Goal: Transaction & Acquisition: Purchase product/service

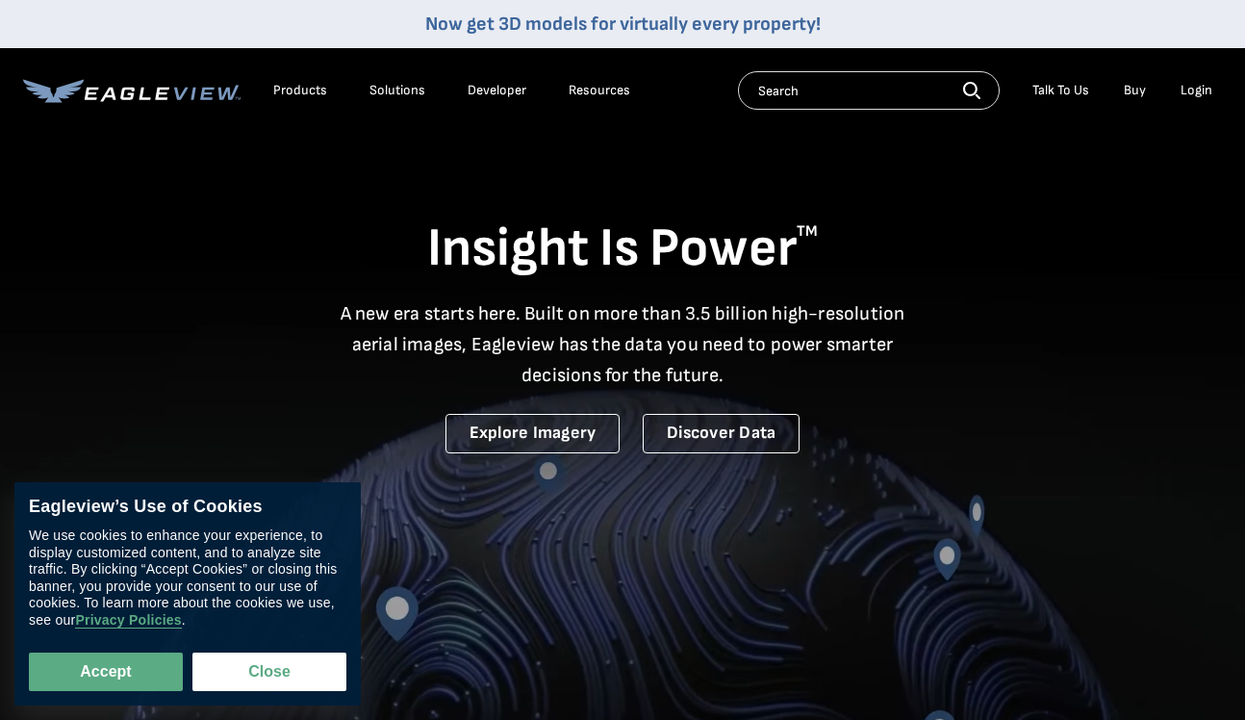
click at [1193, 84] on div "Login" at bounding box center [1197, 90] width 32 height 17
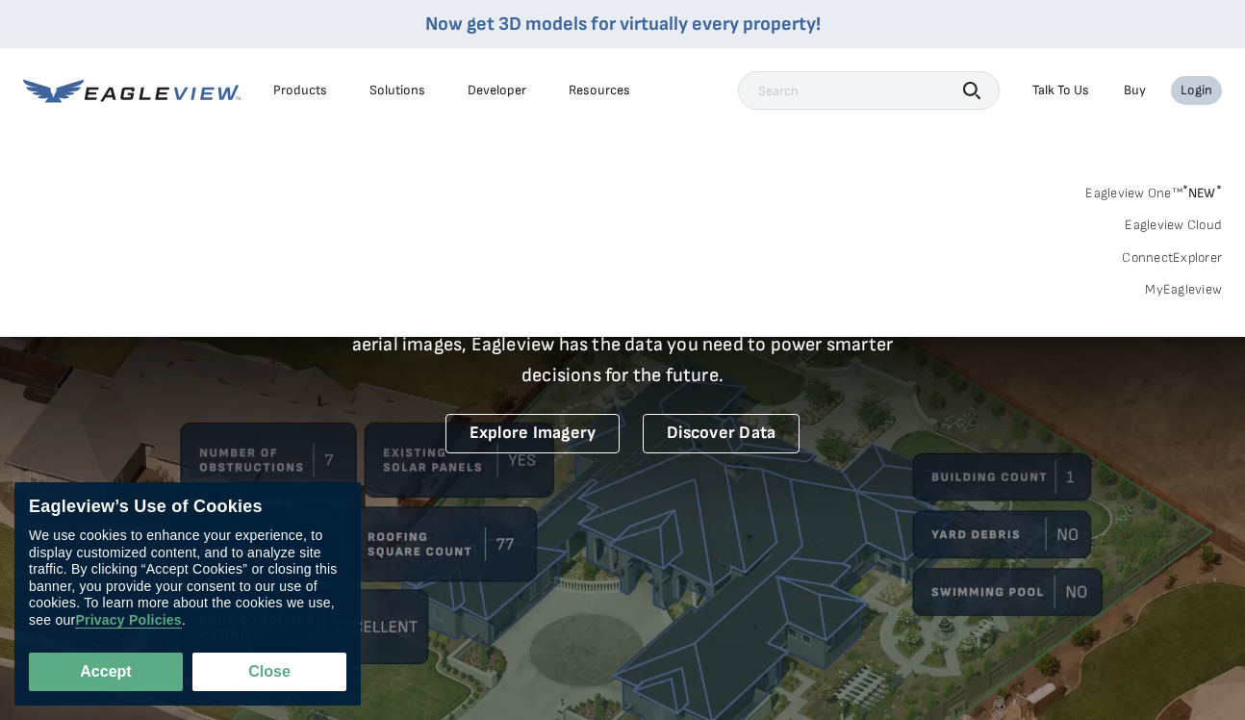
click at [1174, 287] on link "MyEagleview" at bounding box center [1183, 289] width 77 height 17
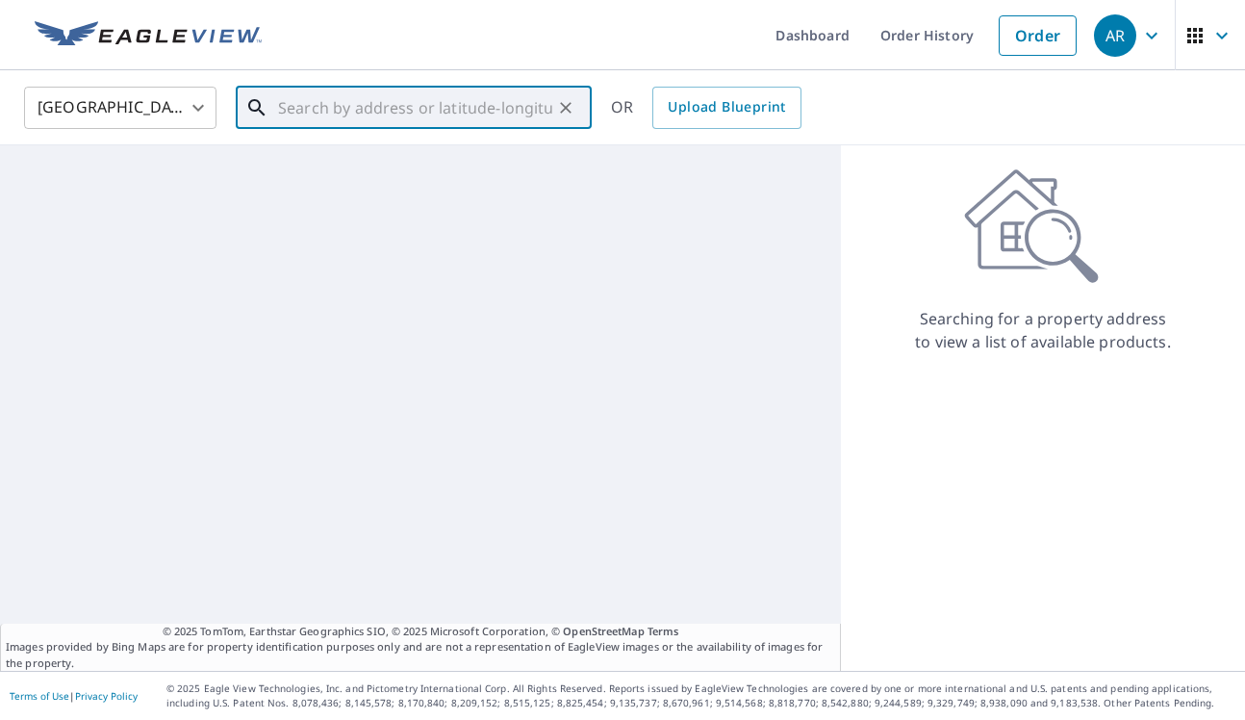
click at [445, 114] on input "text" at bounding box center [415, 108] width 274 height 54
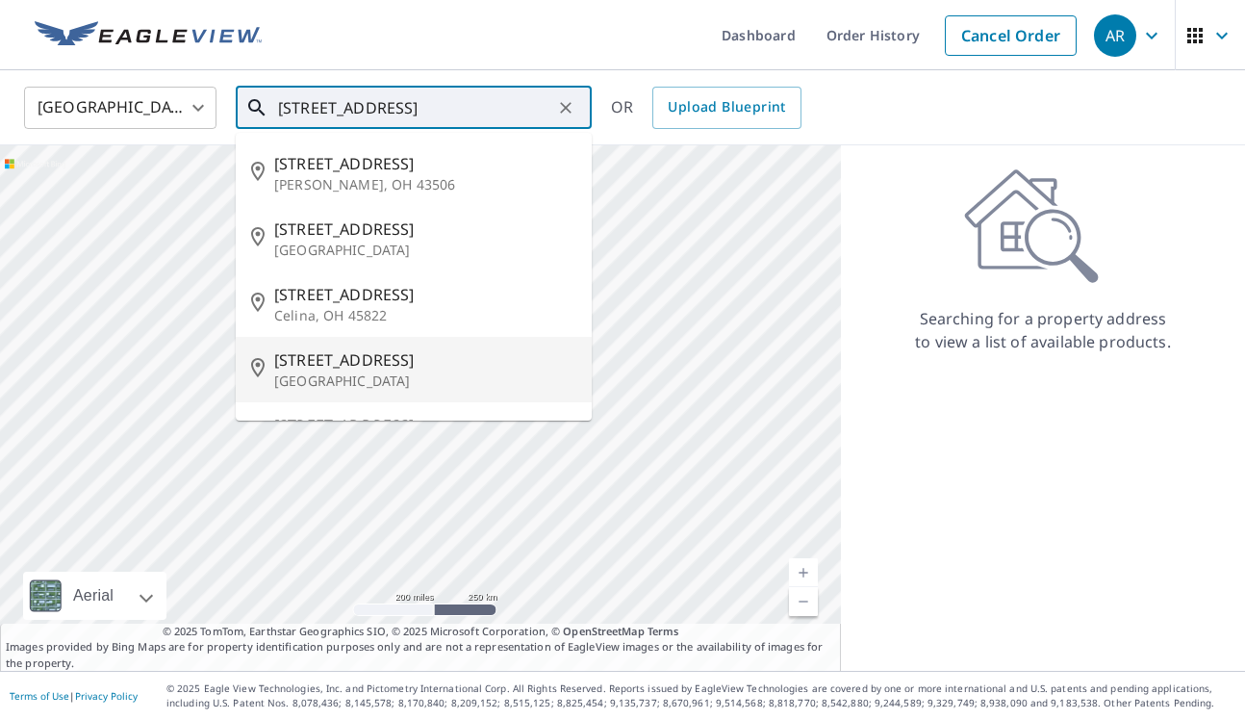
click at [383, 366] on span "232 Lakeview Dr" at bounding box center [425, 359] width 302 height 23
type input "232 Lakeview Dr Sanford, NC 27332"
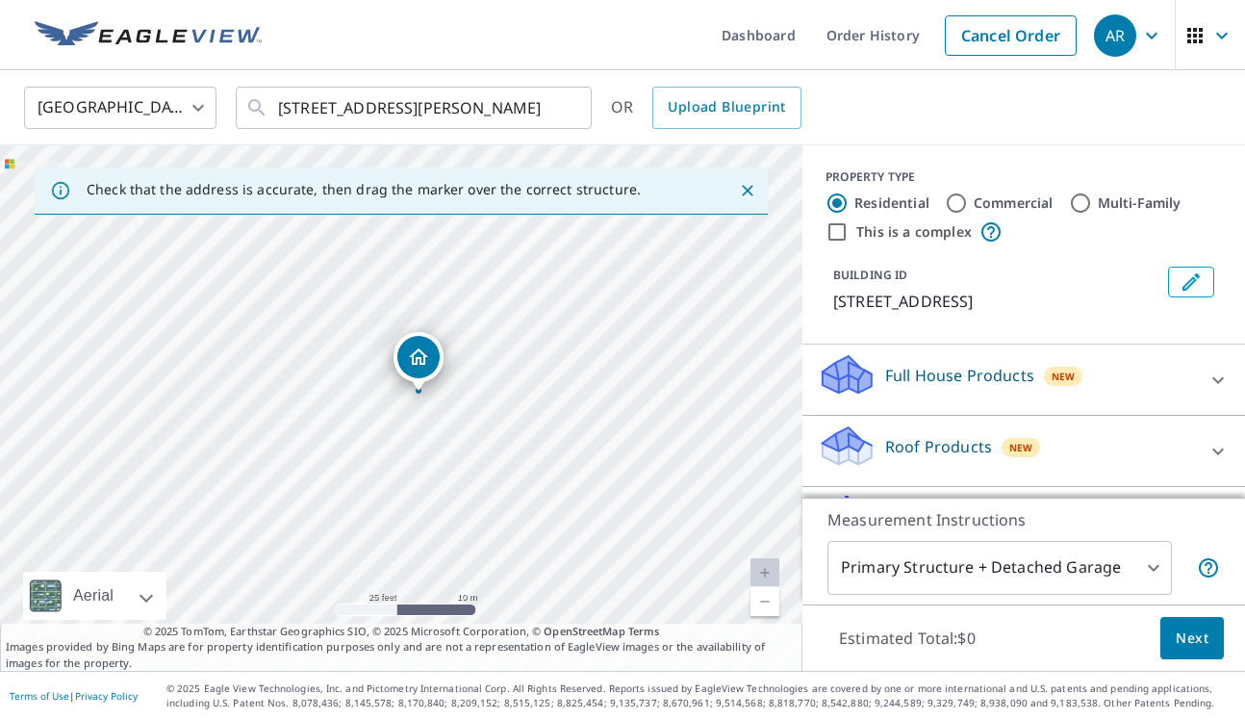
drag, startPoint x: 565, startPoint y: 503, endPoint x: 564, endPoint y: 443, distance: 60.6
click at [564, 443] on div "232 Lakeview Dr Sanford, NC 27332" at bounding box center [401, 407] width 802 height 525
click at [1102, 547] on body "AR AR Dashboard Order History Cancel Order AR United States US ​ 232 Lakeview D…" at bounding box center [622, 360] width 1245 height 720
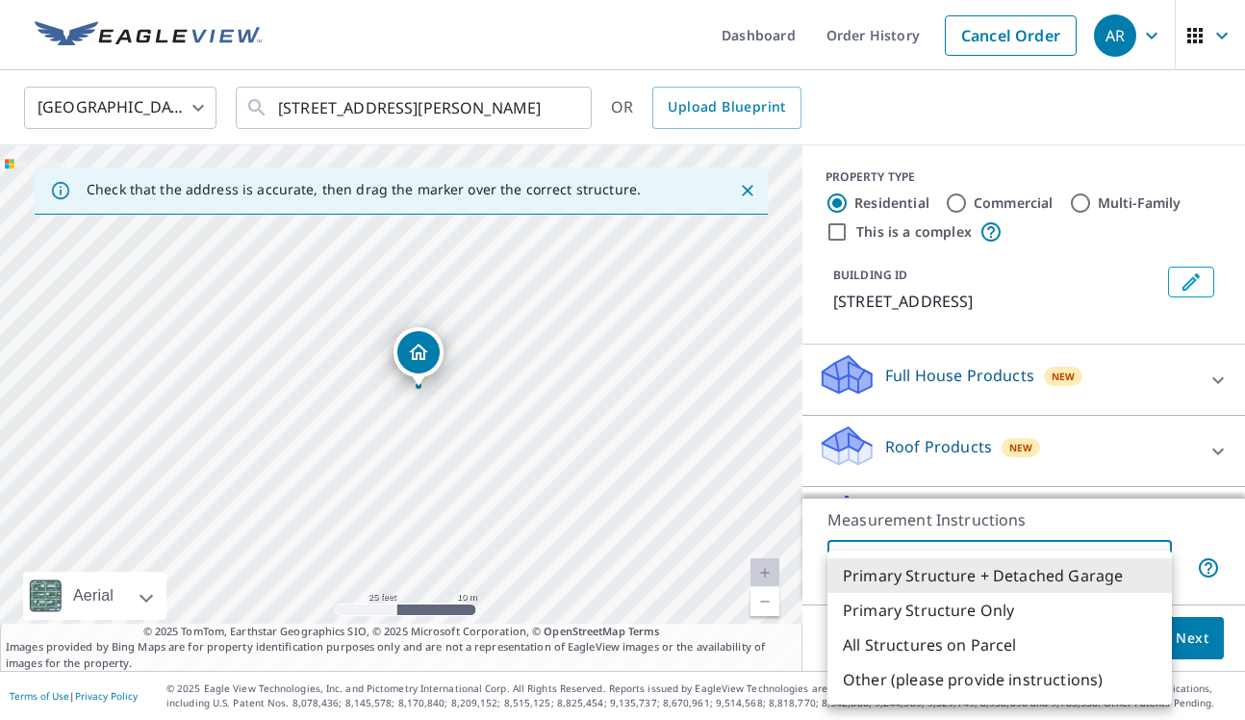
click at [1033, 612] on li "Primary Structure Only" at bounding box center [999, 610] width 344 height 35
type input "2"
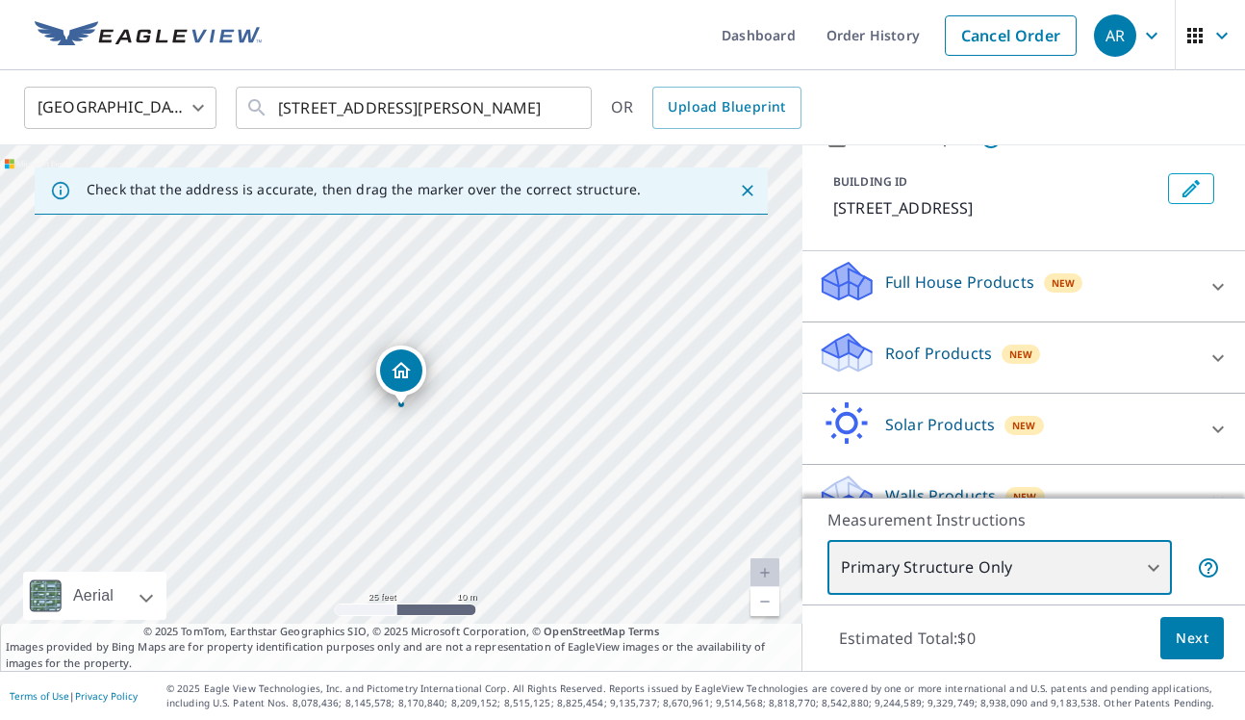
scroll to position [105, 0]
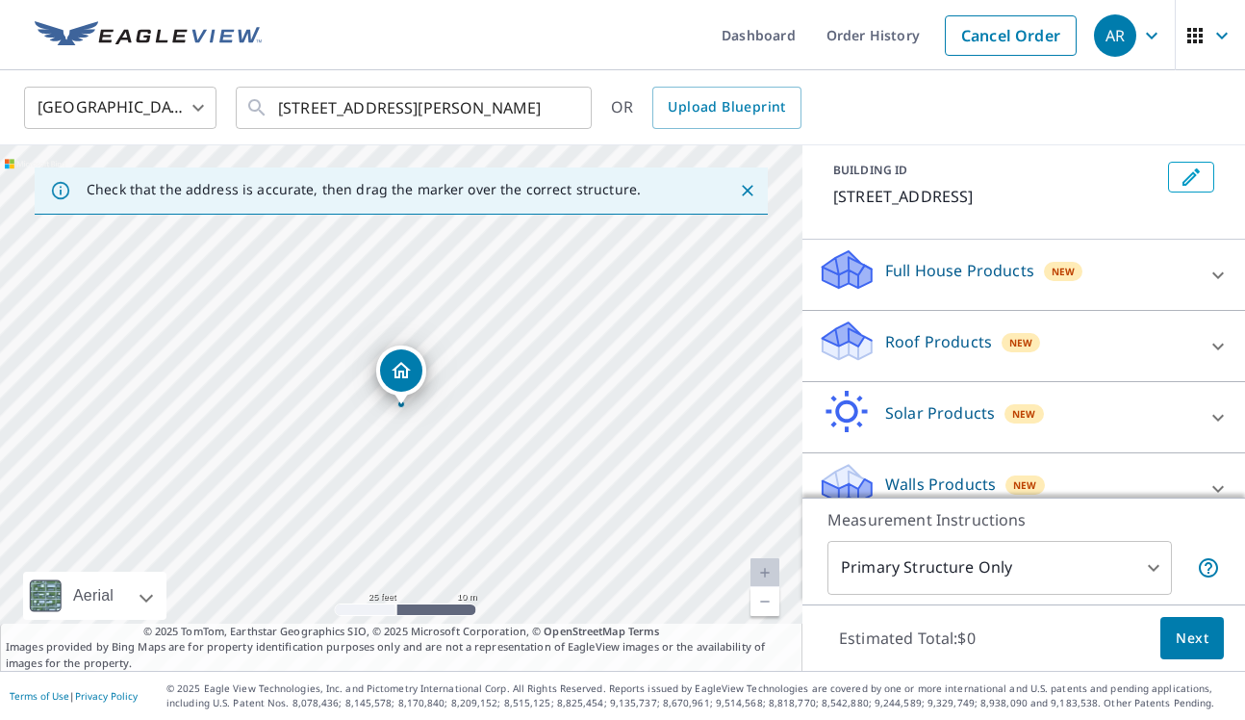
click at [1003, 343] on div "New" at bounding box center [1021, 342] width 39 height 19
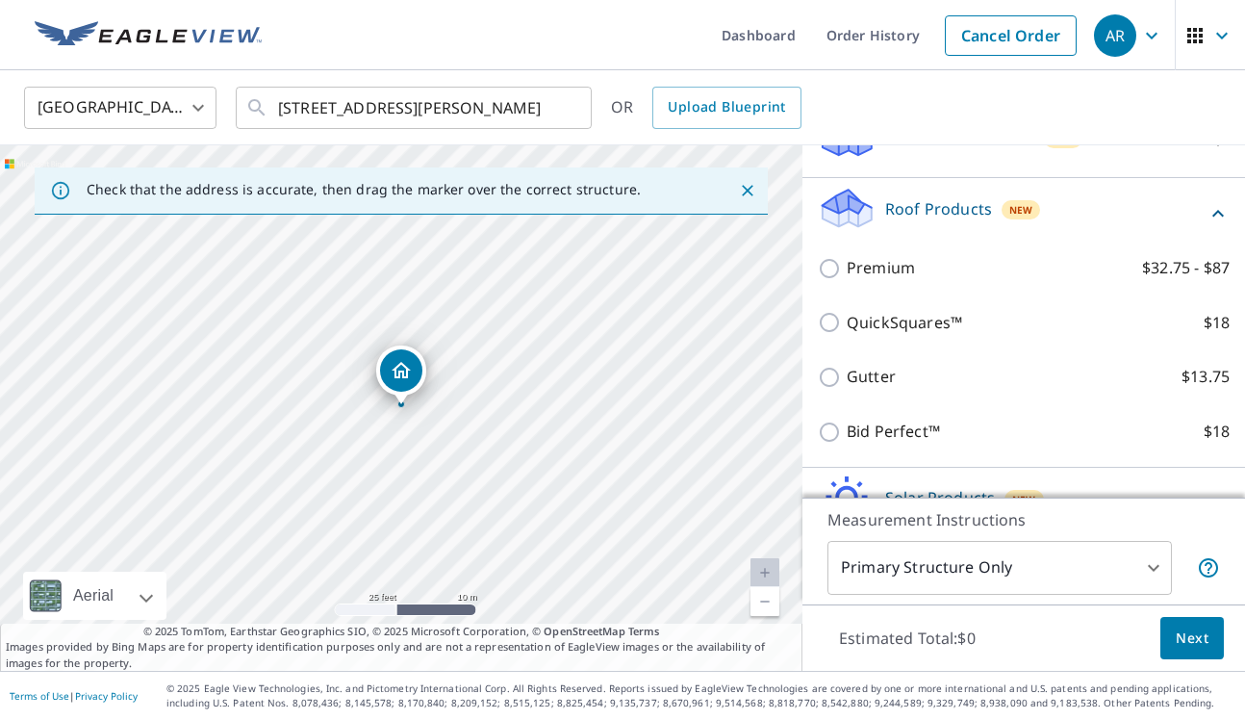
scroll to position [242, 0]
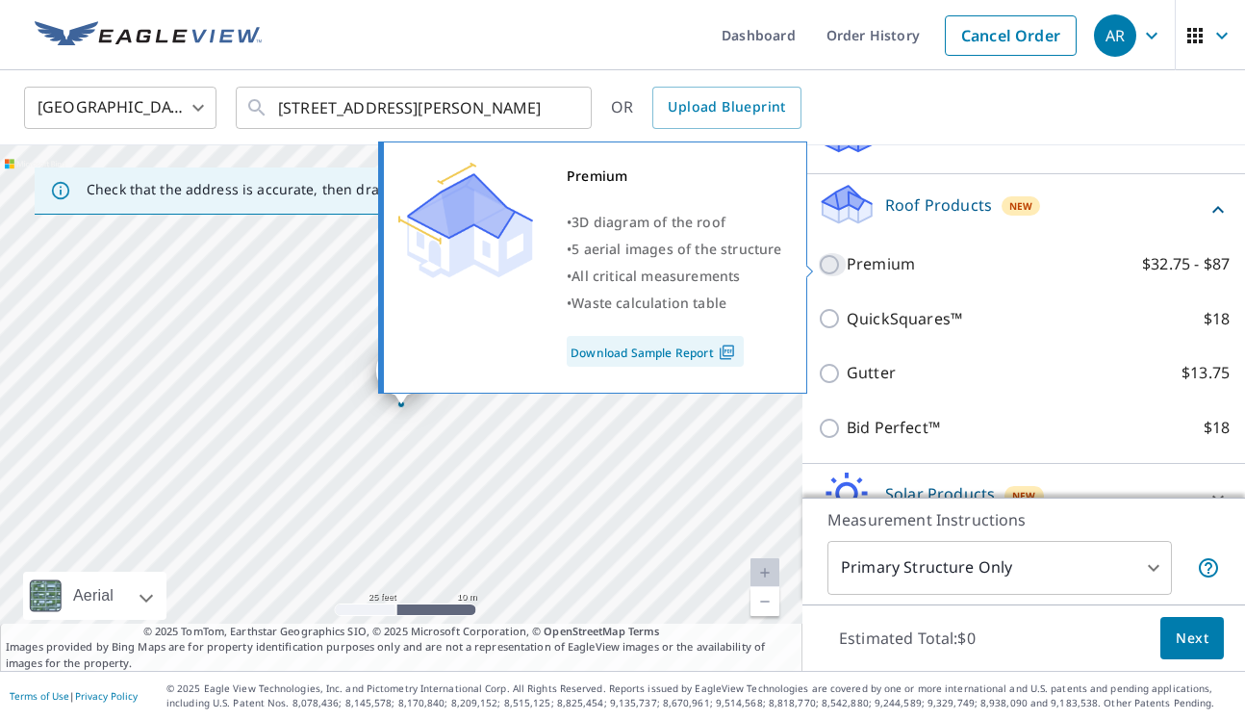
click at [836, 267] on input "Premium $32.75 - $87" at bounding box center [832, 264] width 29 height 23
checkbox input "true"
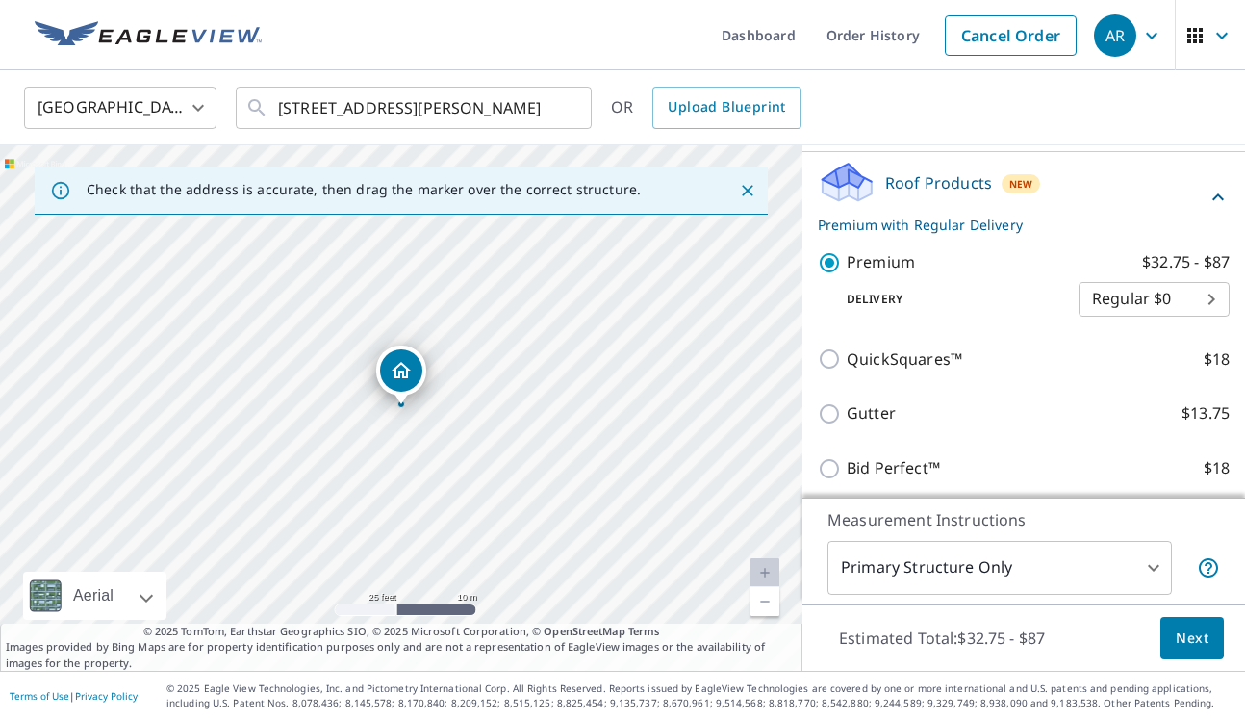
scroll to position [271, 0]
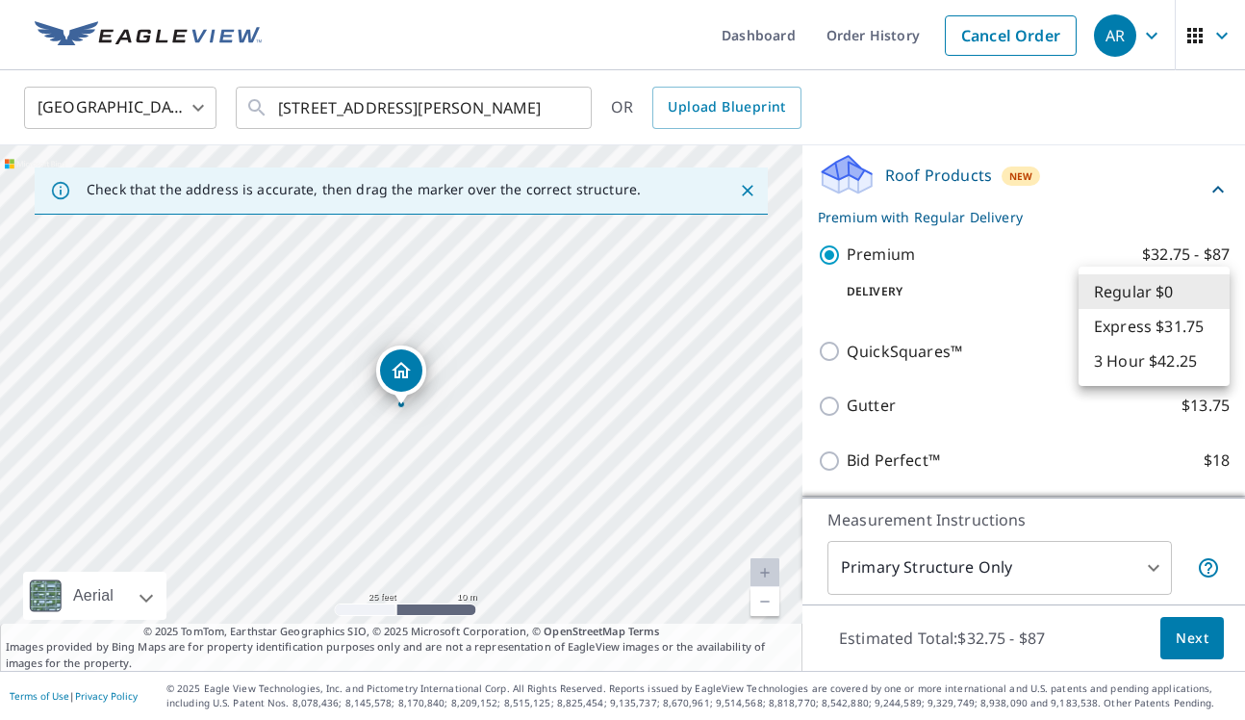
click at [1160, 302] on body "AR AR Dashboard Order History Cancel Order AR United States US ​ 232 Lakeview D…" at bounding box center [622, 360] width 1245 height 720
click at [1052, 261] on div at bounding box center [622, 360] width 1245 height 720
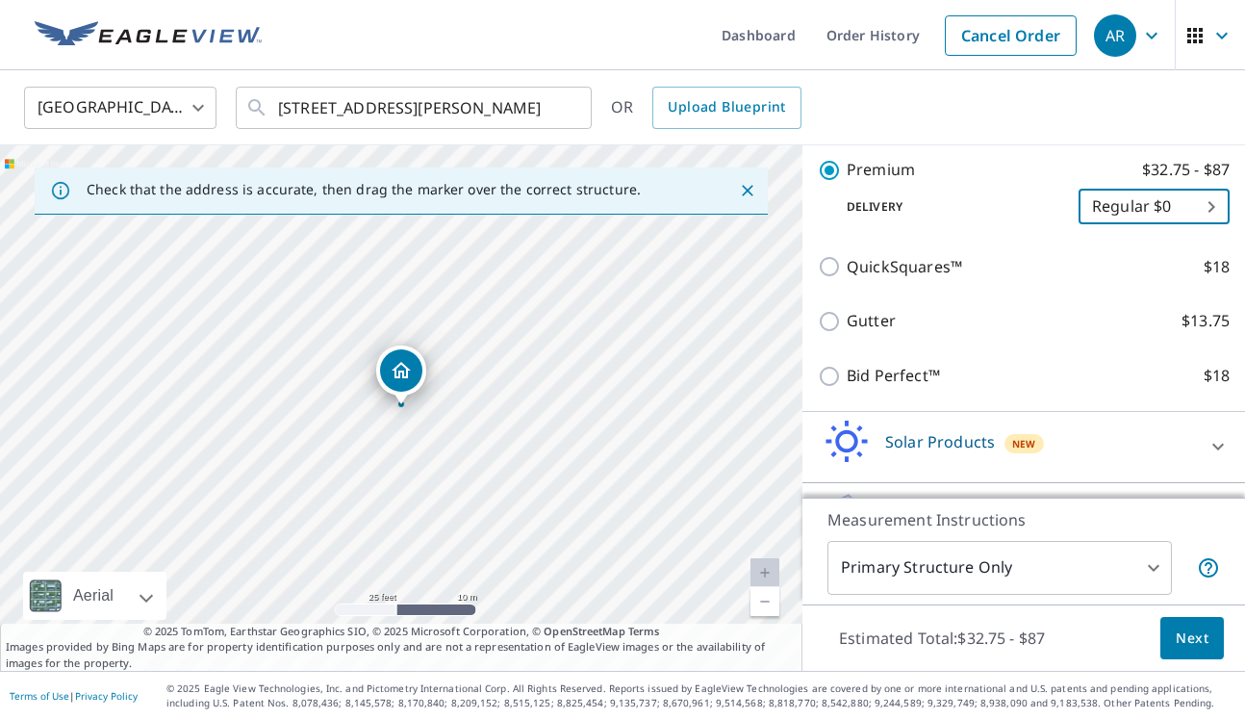
scroll to position [415, 0]
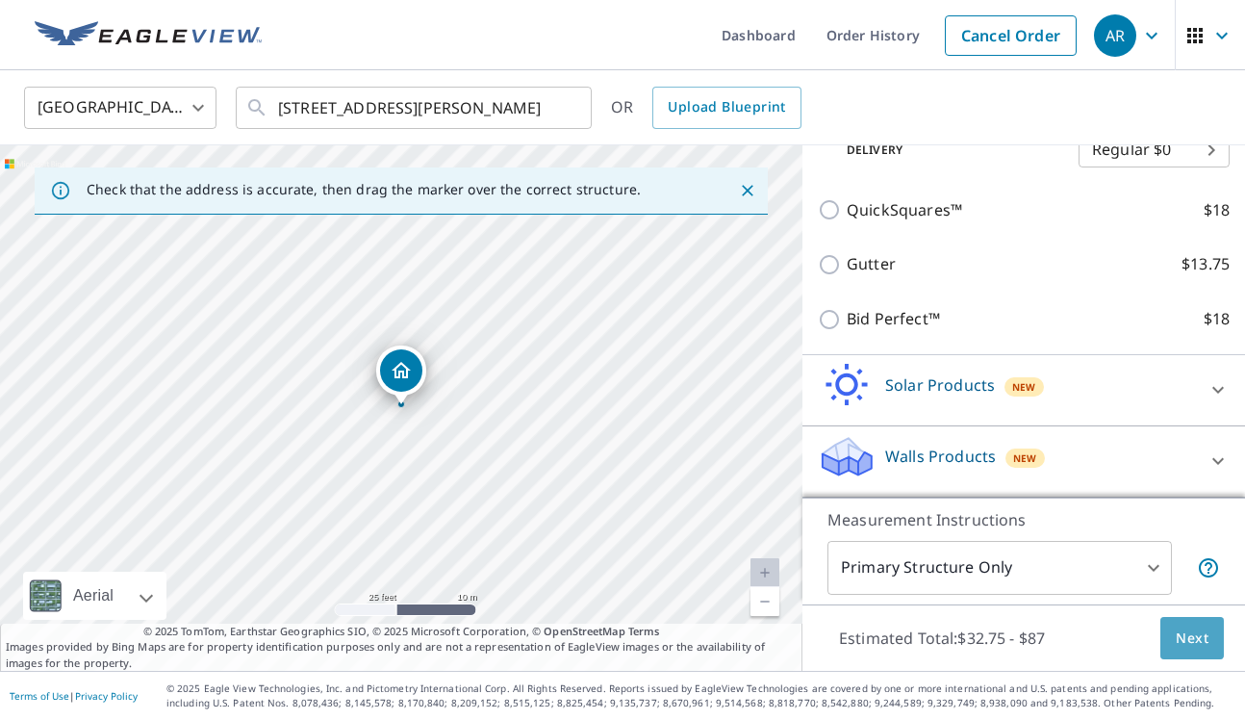
click at [1189, 634] on span "Next" at bounding box center [1192, 638] width 33 height 24
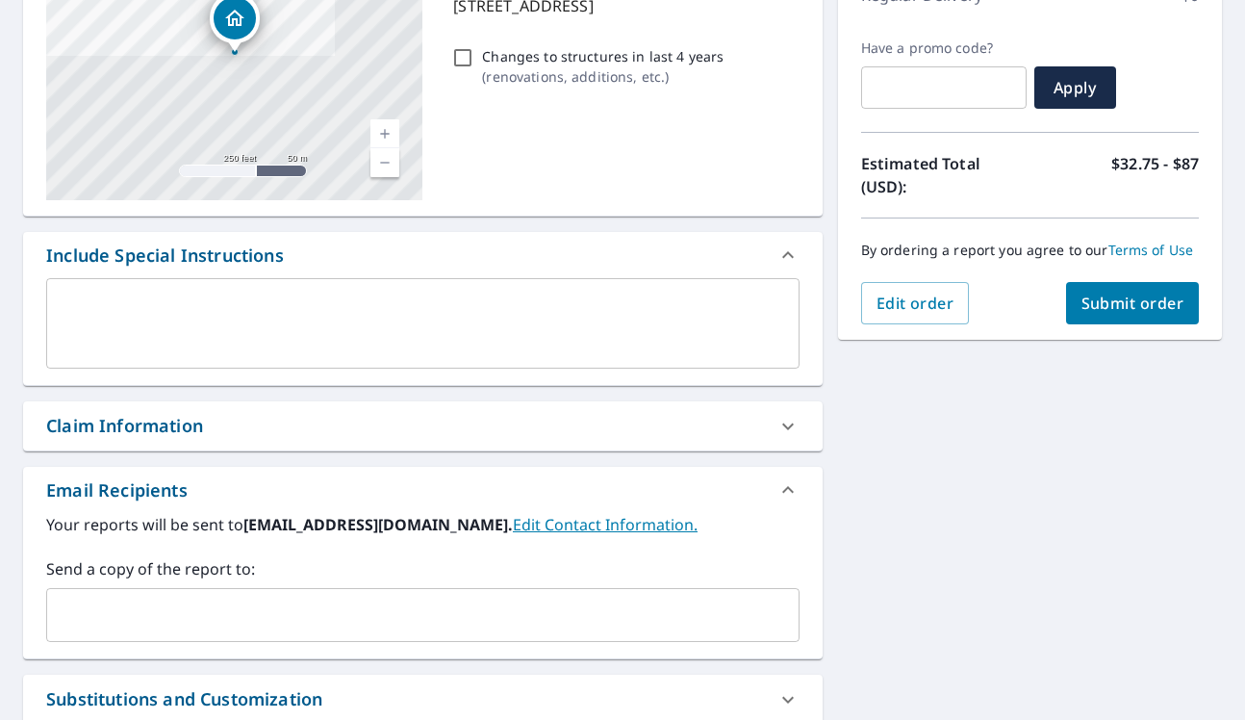
scroll to position [298, 0]
click at [671, 419] on div "Claim Information" at bounding box center [405, 425] width 719 height 26
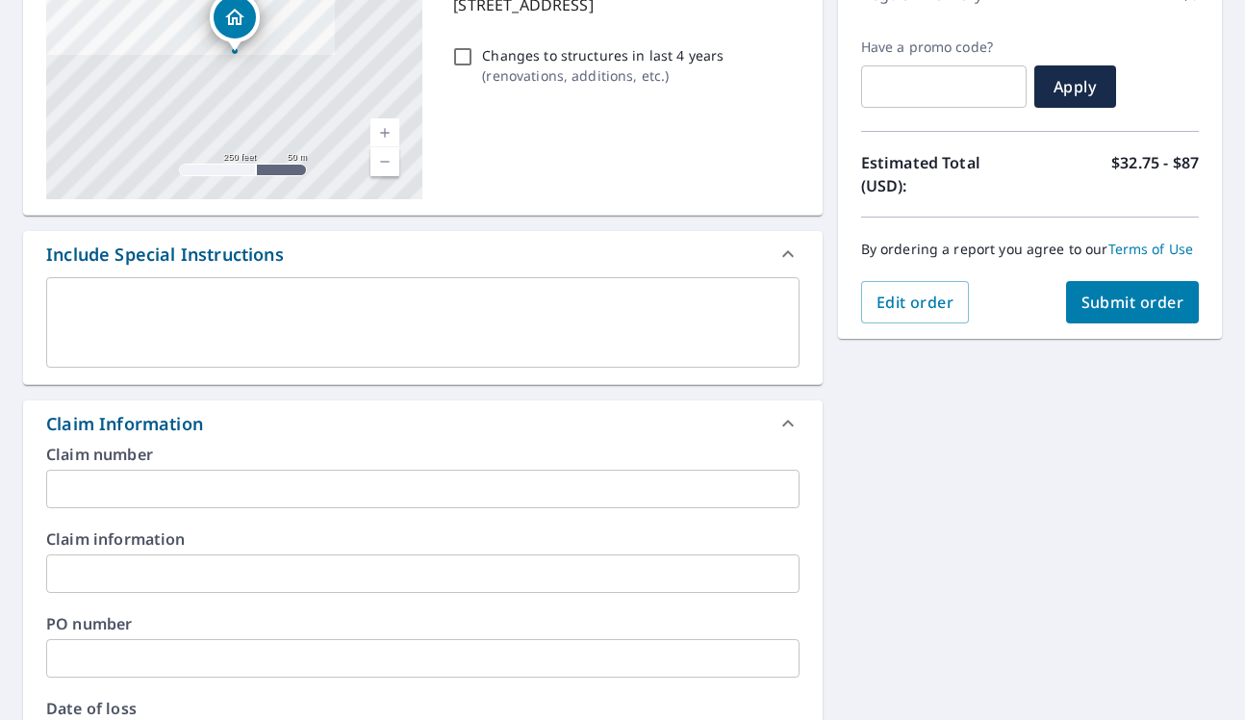
click at [671, 419] on div "Claim Information" at bounding box center [405, 424] width 719 height 26
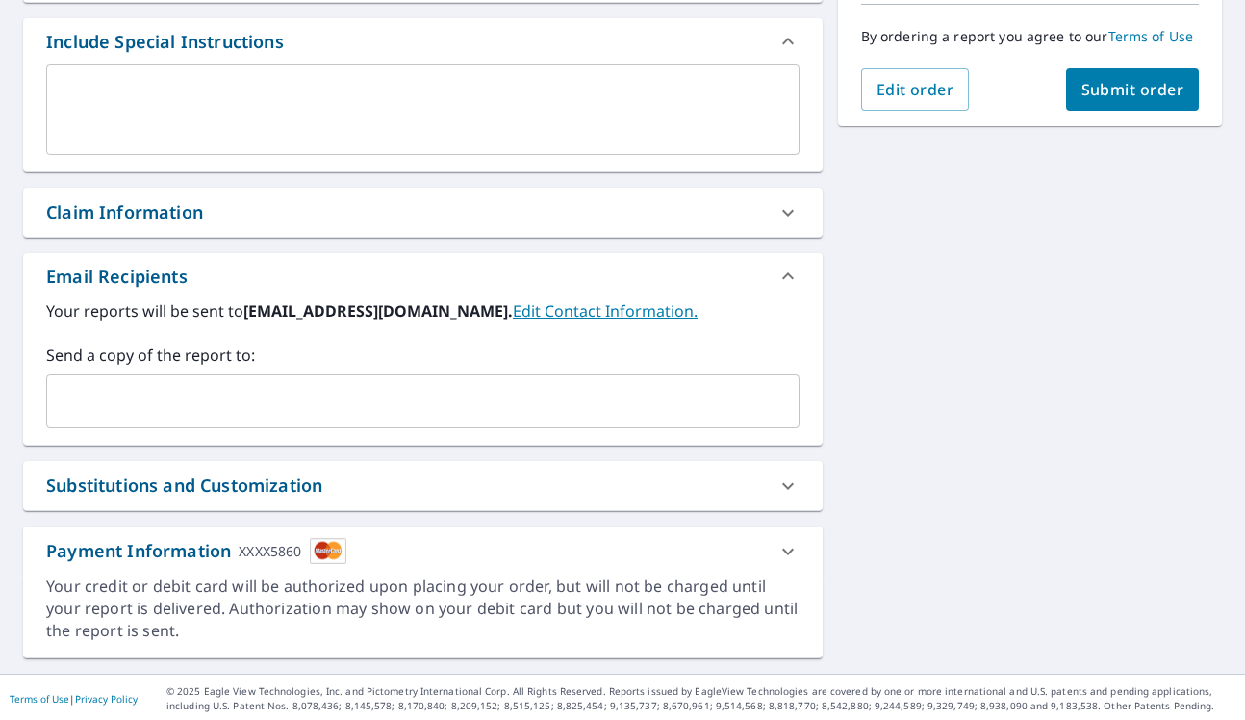
scroll to position [513, 0]
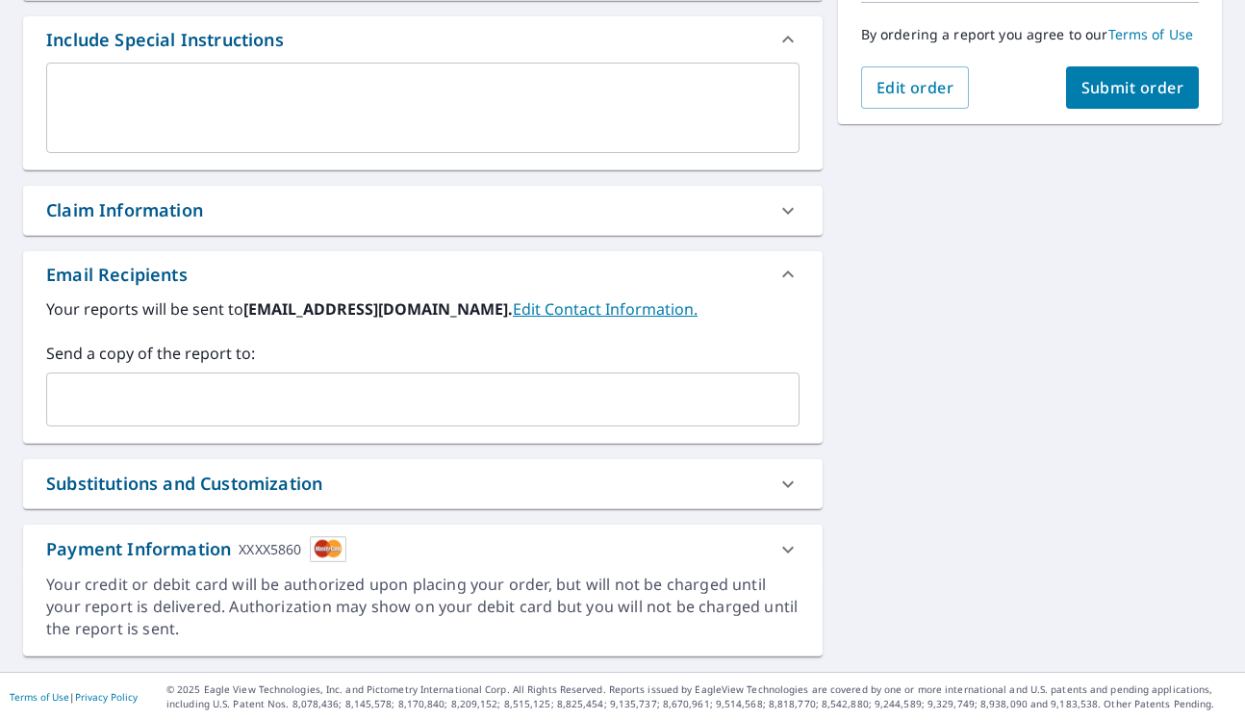
click at [639, 483] on div "Substitutions and Customization" at bounding box center [405, 483] width 719 height 26
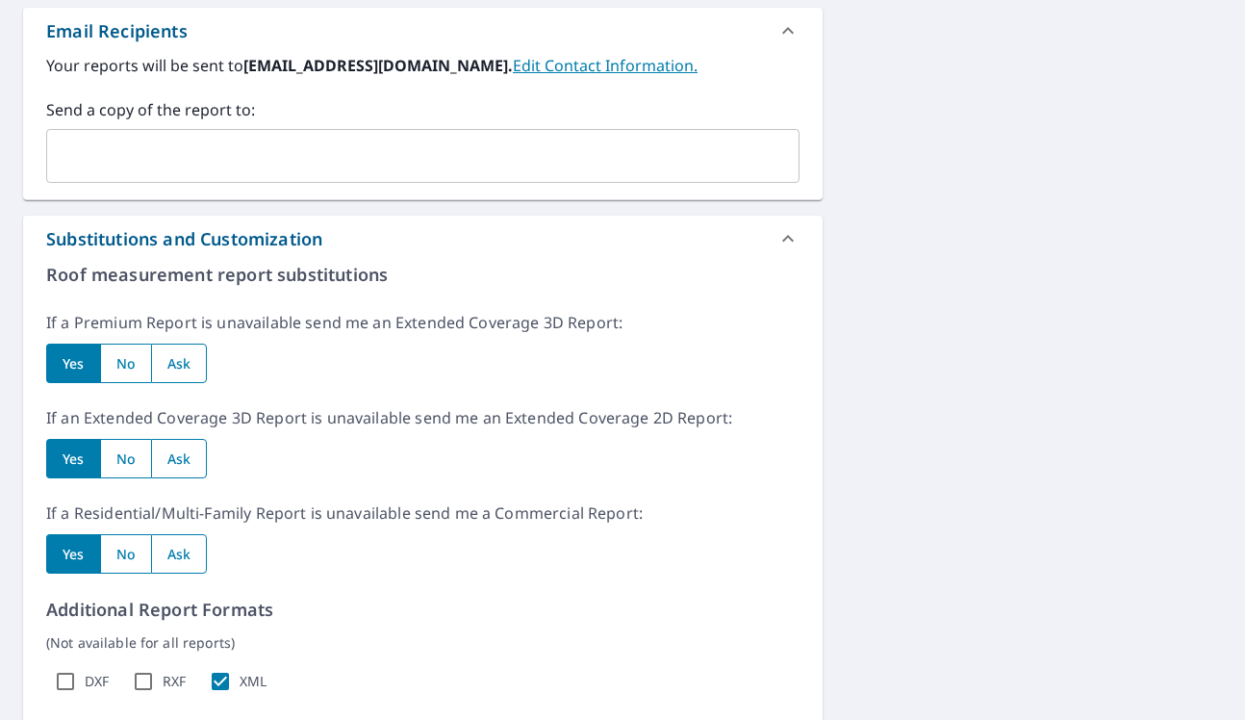
scroll to position [785, 0]
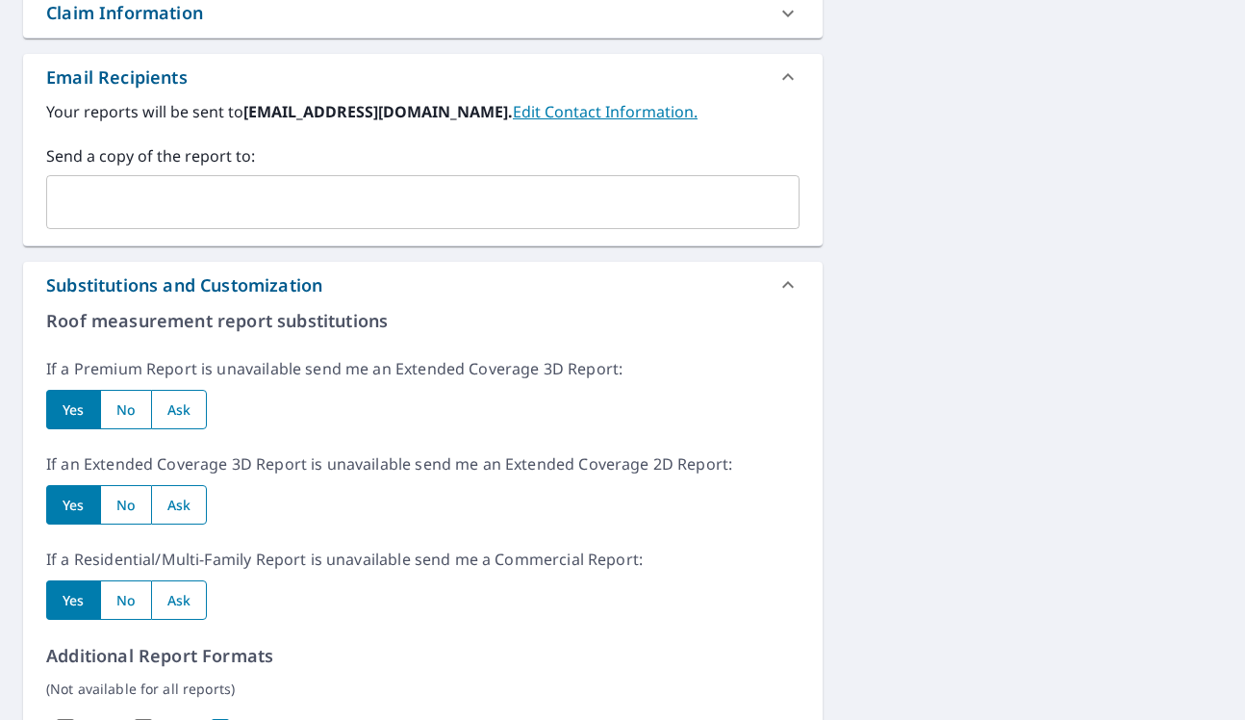
click at [676, 280] on div "Substitutions and Customization" at bounding box center [405, 285] width 719 height 26
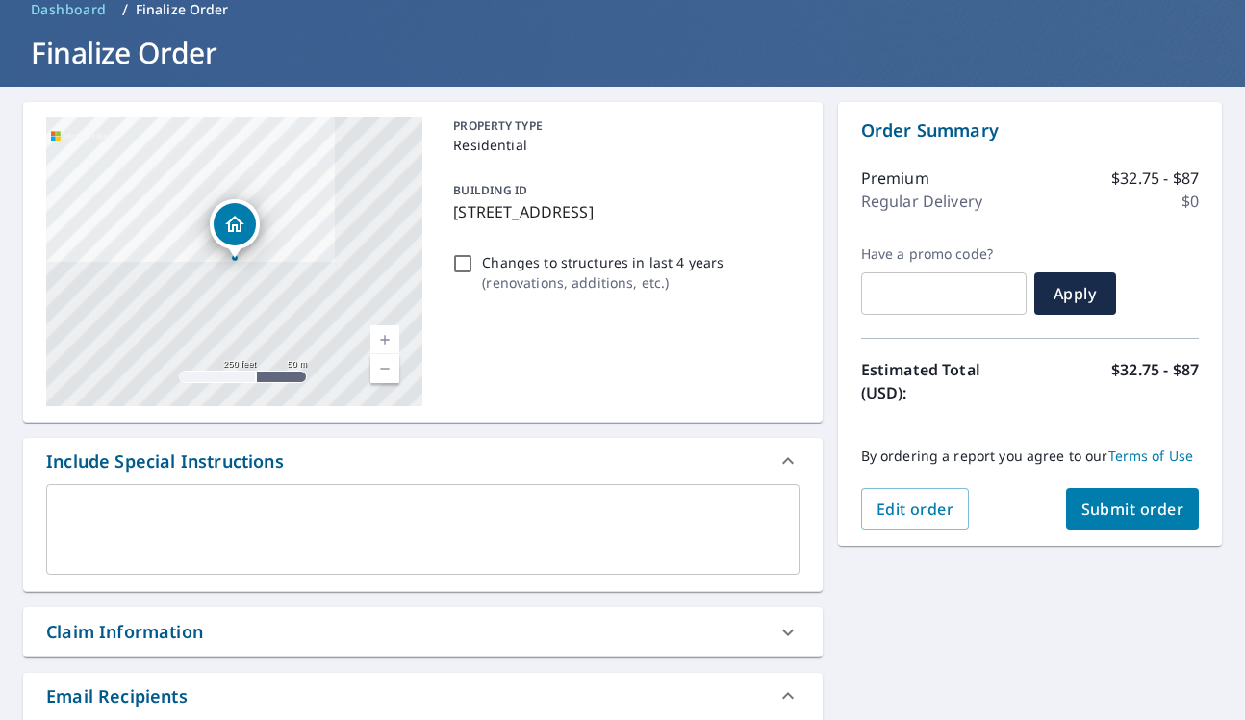
scroll to position [0, 0]
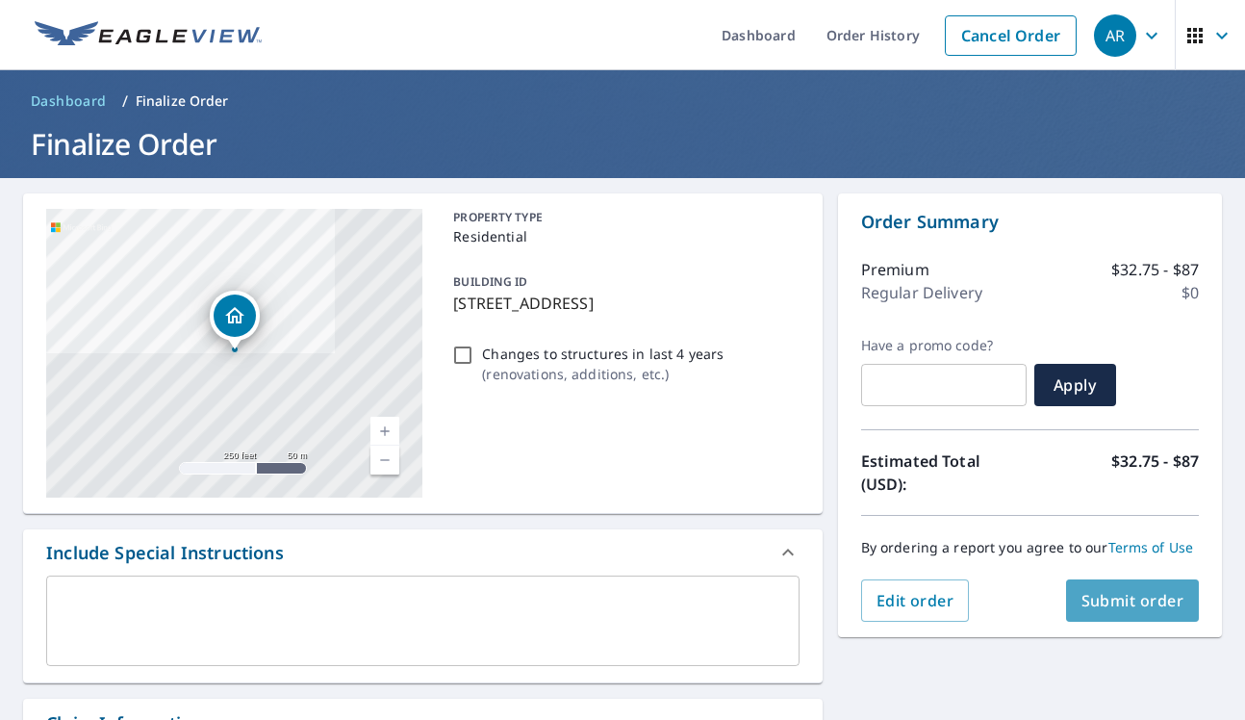
click at [1109, 590] on span "Submit order" at bounding box center [1132, 600] width 103 height 21
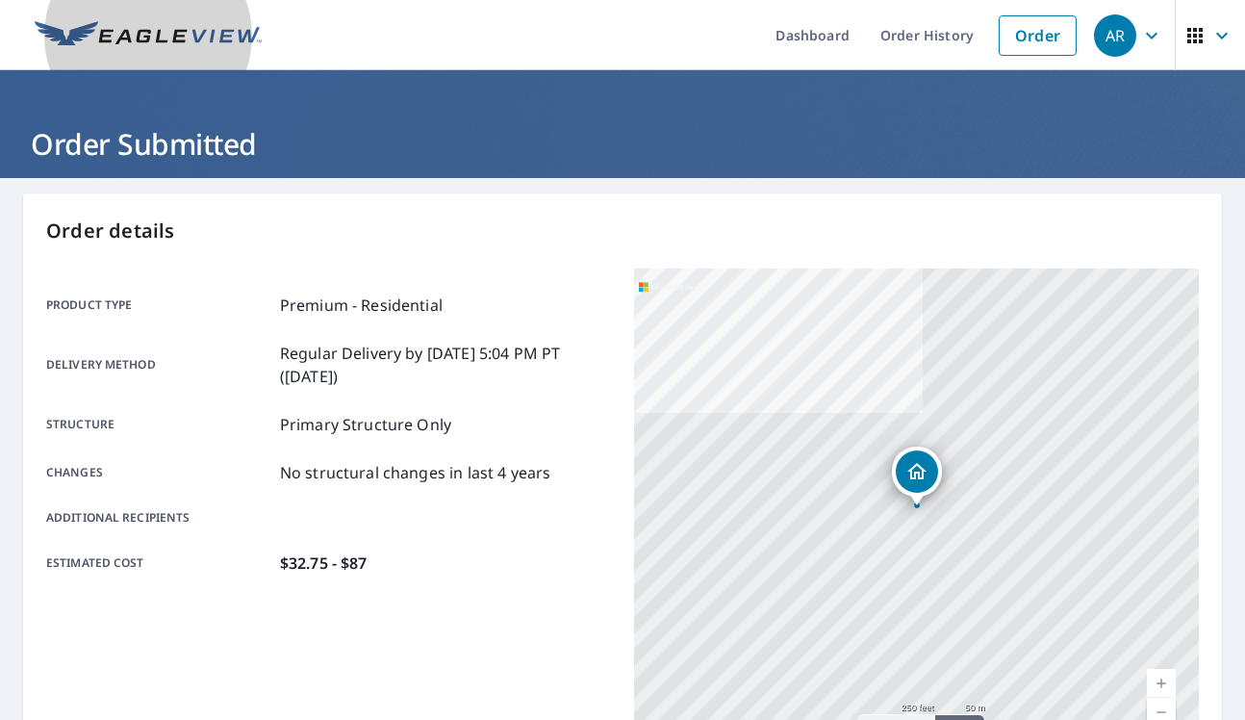
click at [116, 43] on img at bounding box center [148, 35] width 227 height 29
